Goal: Feedback & Contribution: Submit feedback/report problem

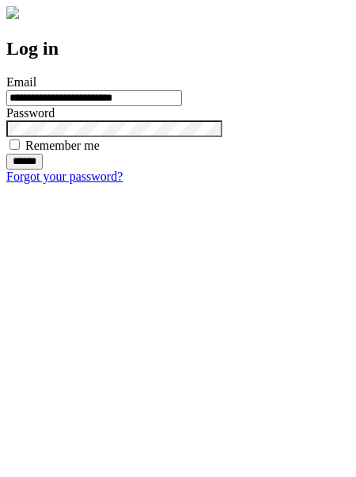
type input "**********"
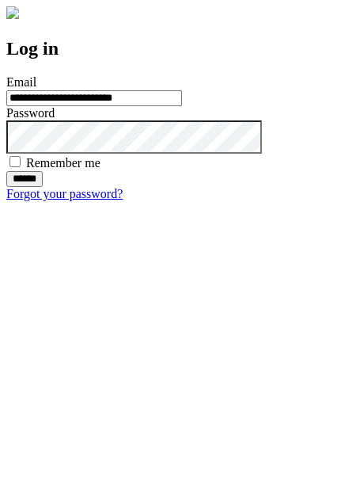
click at [43, 187] on input "******" at bounding box center [24, 179] width 36 height 16
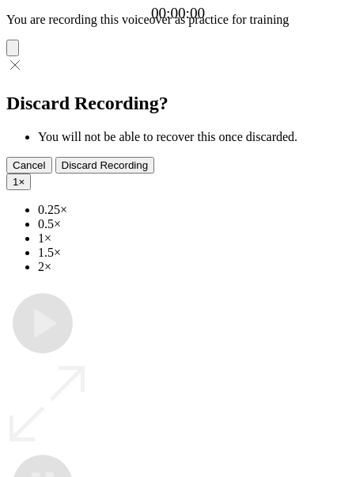
type input "**********"
